Goal: Find contact information: Find contact information

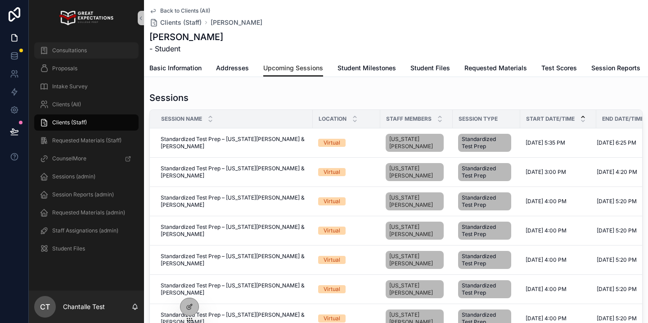
click at [109, 53] on div "Consultations" at bounding box center [87, 50] width 94 height 14
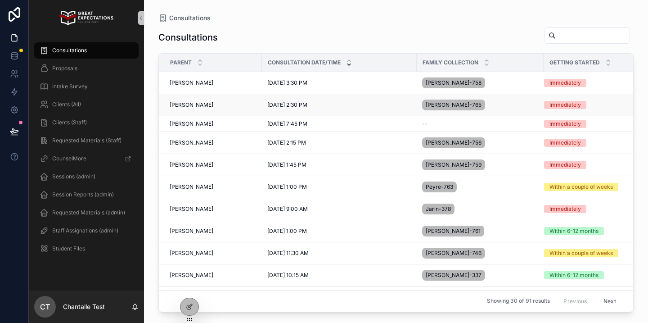
click at [196, 104] on span "[PERSON_NAME]" at bounding box center [192, 104] width 44 height 7
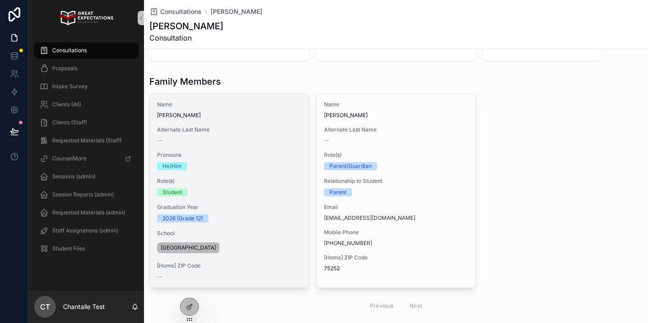
scroll to position [46, 0]
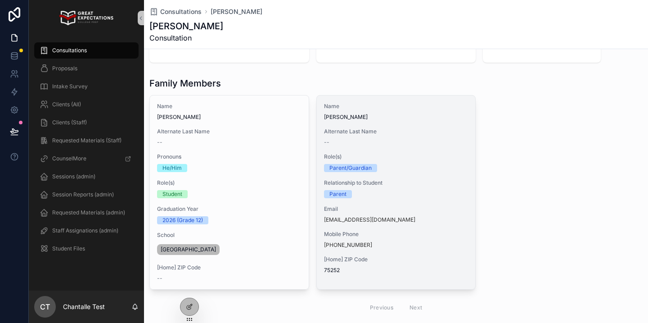
click at [411, 182] on span "Relationship to Student" at bounding box center [396, 182] width 144 height 7
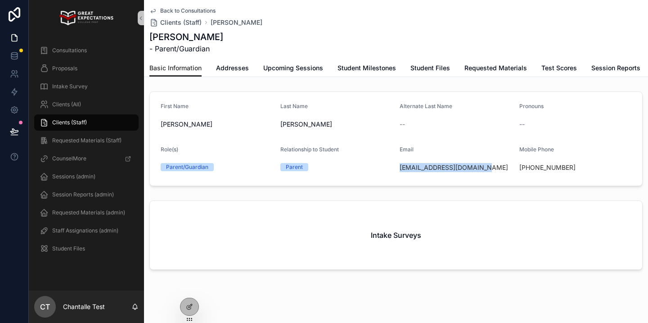
drag, startPoint x: 496, startPoint y: 166, endPoint x: 398, endPoint y: 167, distance: 97.7
click at [398, 167] on form "First Name [PERSON_NAME] Last Name [PERSON_NAME] Alternate Last Name -- Pronoun…" at bounding box center [396, 139] width 492 height 94
copy link "[EMAIL_ADDRESS][DOMAIN_NAME]"
drag, startPoint x: 581, startPoint y: 164, endPoint x: 528, endPoint y: 164, distance: 52.6
click at [528, 164] on div "[PHONE_NUMBER]" at bounding box center [575, 167] width 112 height 9
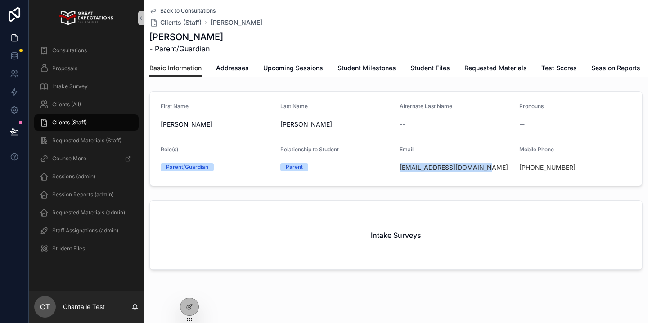
copy link "[PHONE_NUMBER]"
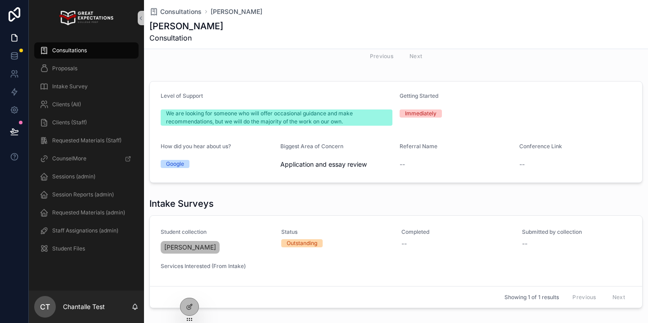
scroll to position [296, 0]
